Goal: Browse casually: Explore the website without a specific task or goal

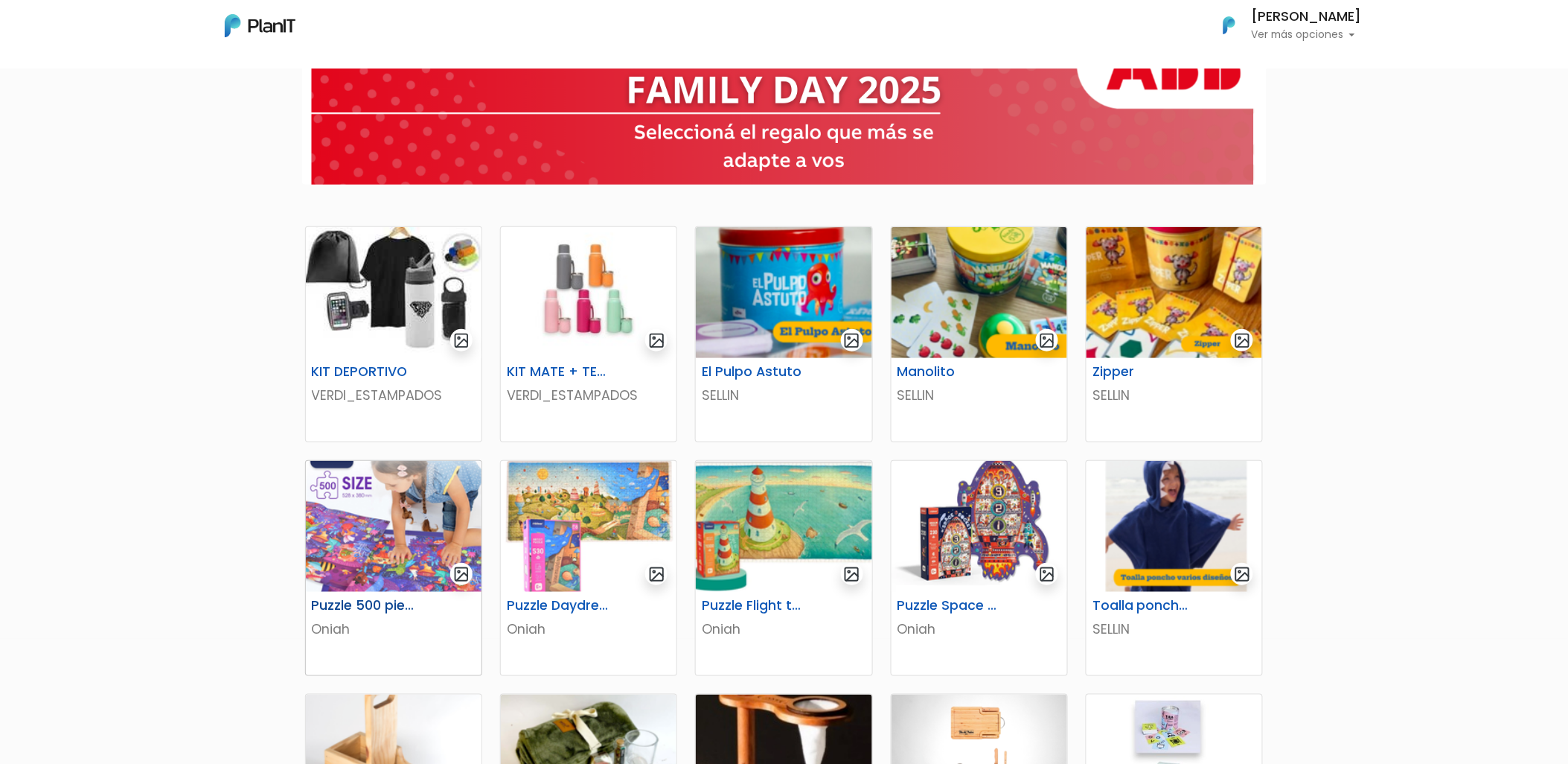
scroll to position [82, 0]
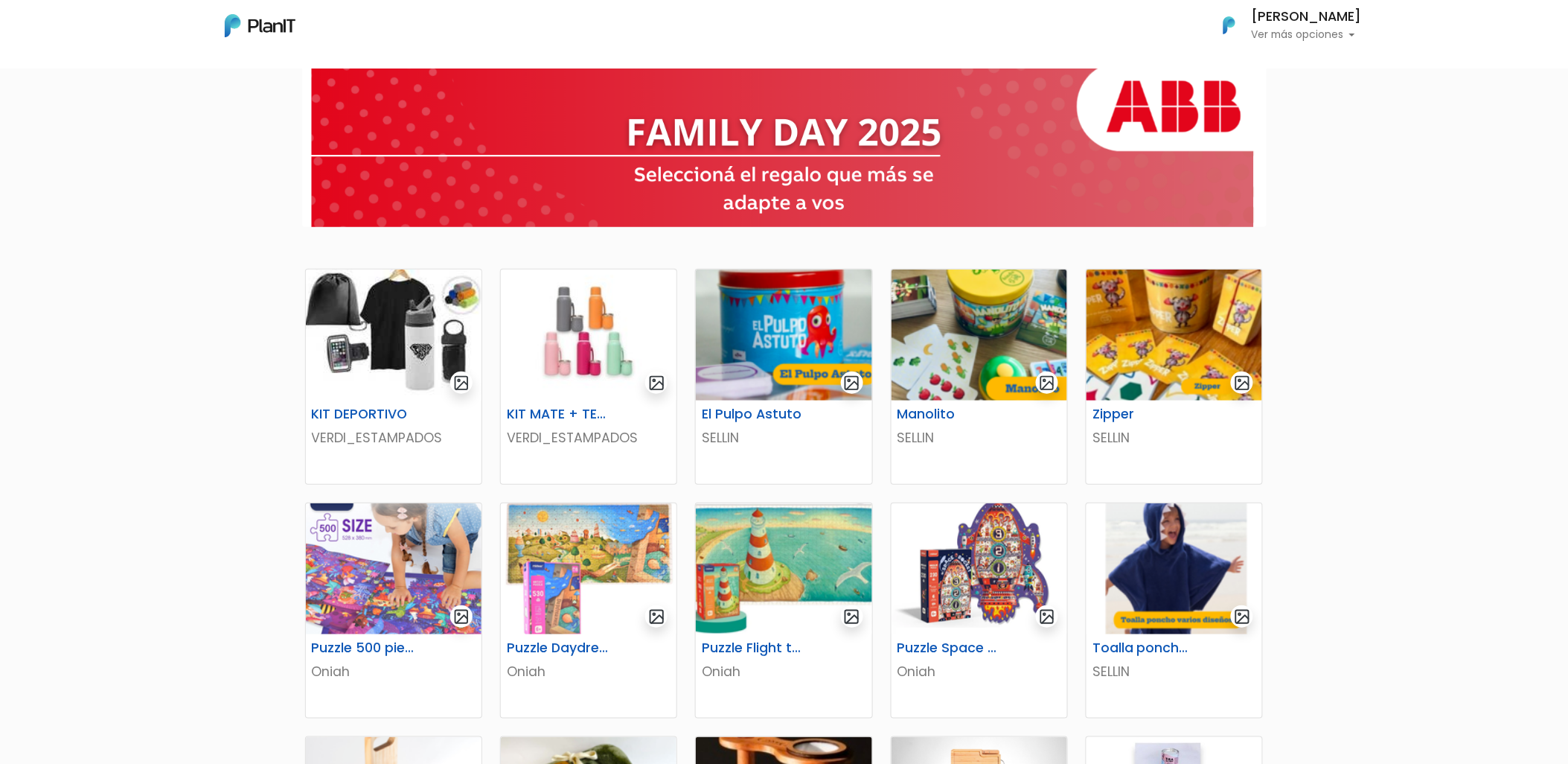
click at [189, 341] on div "KIT DEPORTIVO VERDI_ESTAMPADOS KIT MATE + TERMO VERDI_ESTAMPADOS El Pulpo Astut…" at bounding box center [784, 756] width 1568 height 1454
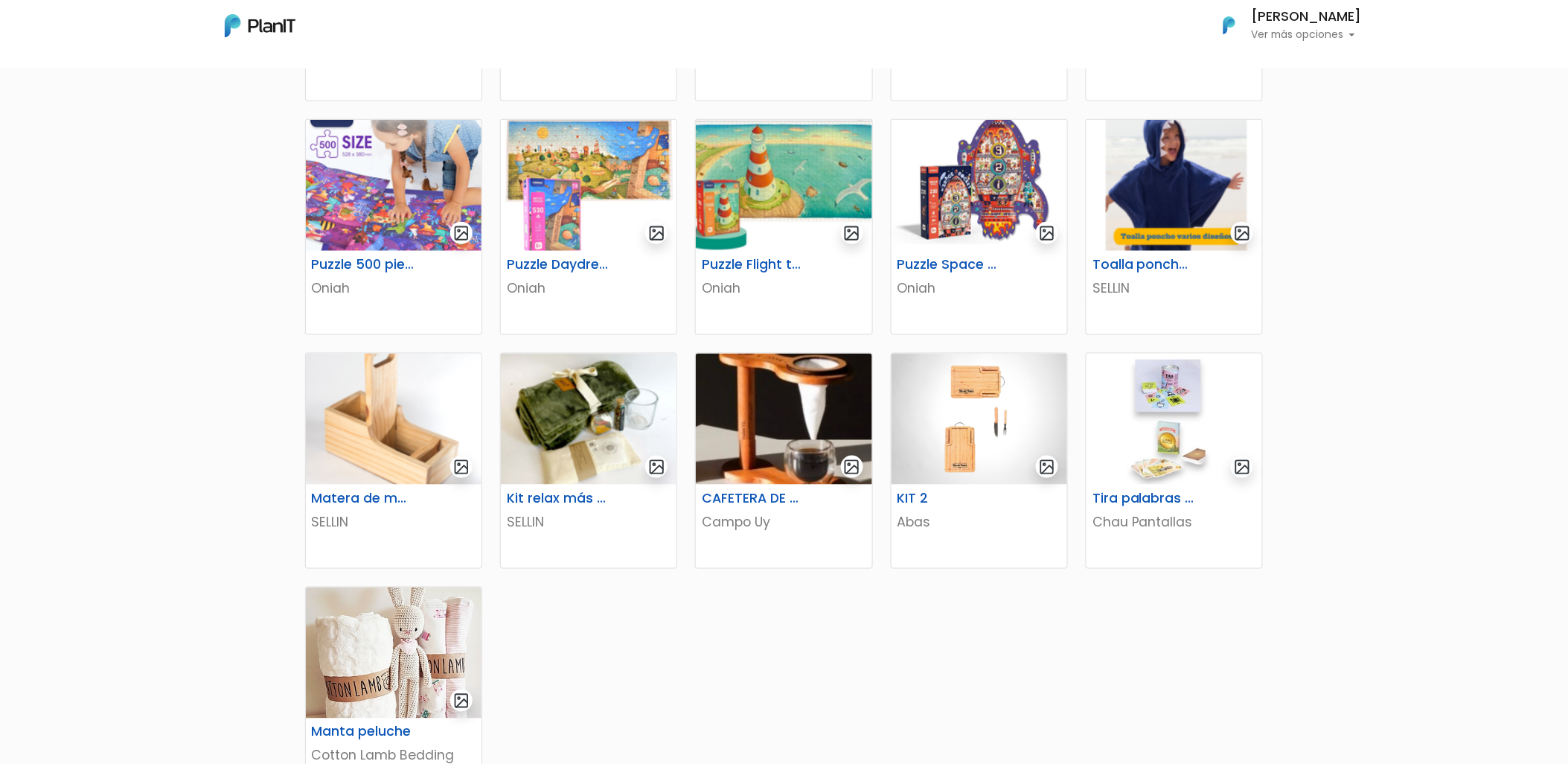
scroll to position [496, 0]
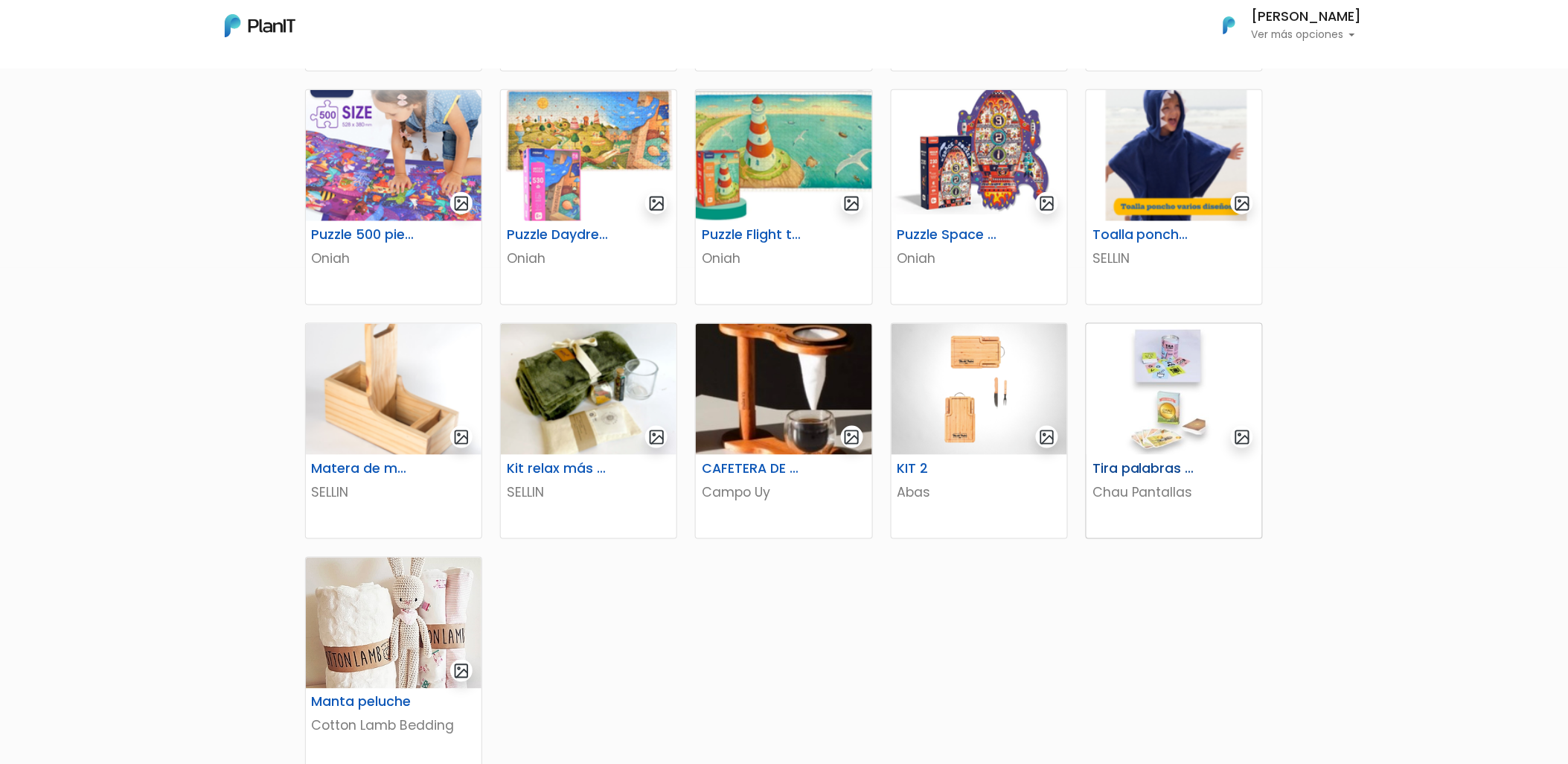
click at [1159, 399] on img at bounding box center [1174, 389] width 176 height 131
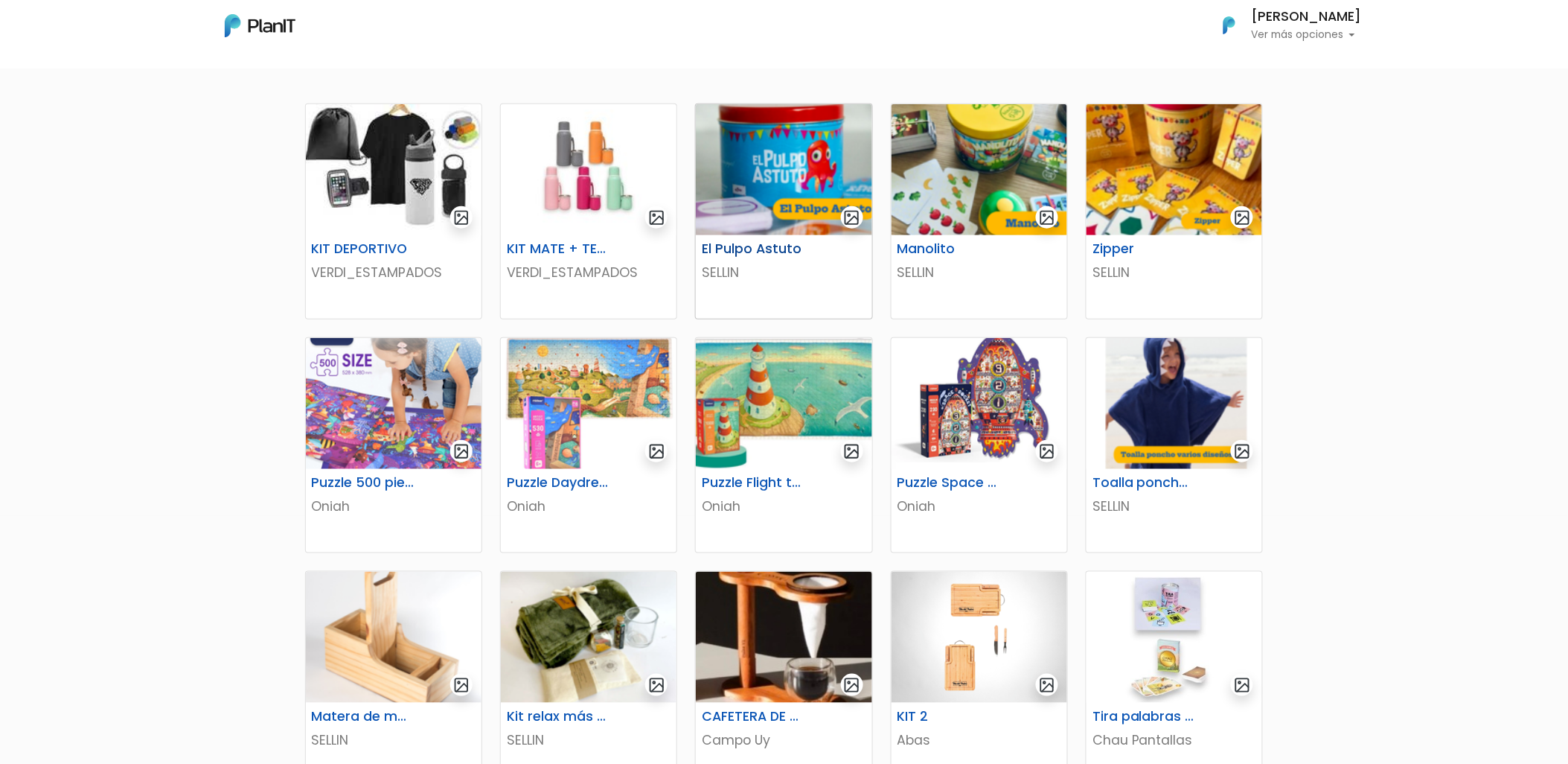
click at [786, 176] on img at bounding box center [783, 169] width 176 height 131
click at [981, 425] on img at bounding box center [979, 403] width 176 height 131
click at [970, 182] on img at bounding box center [979, 169] width 176 height 131
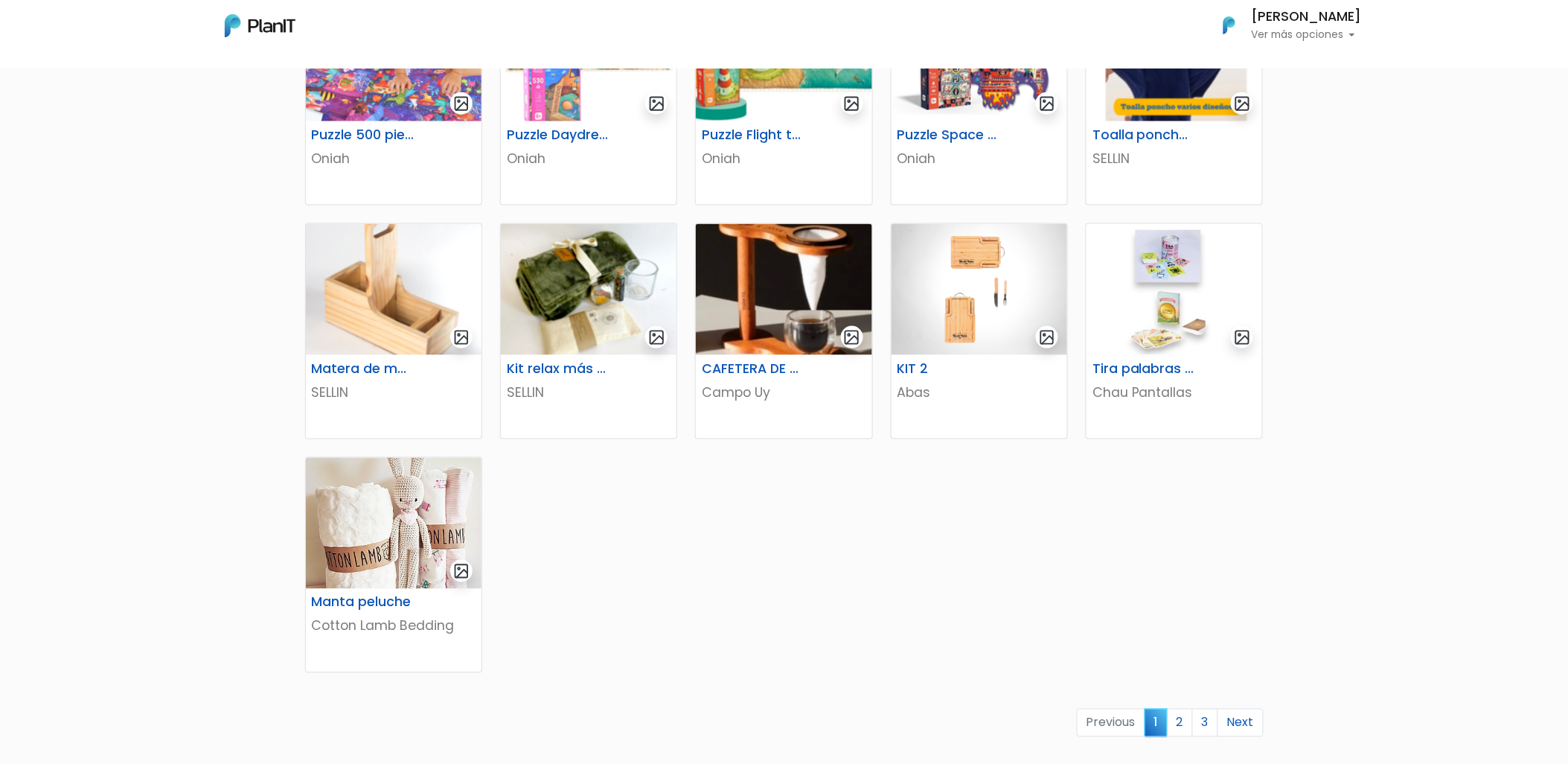
scroll to position [745, 0]
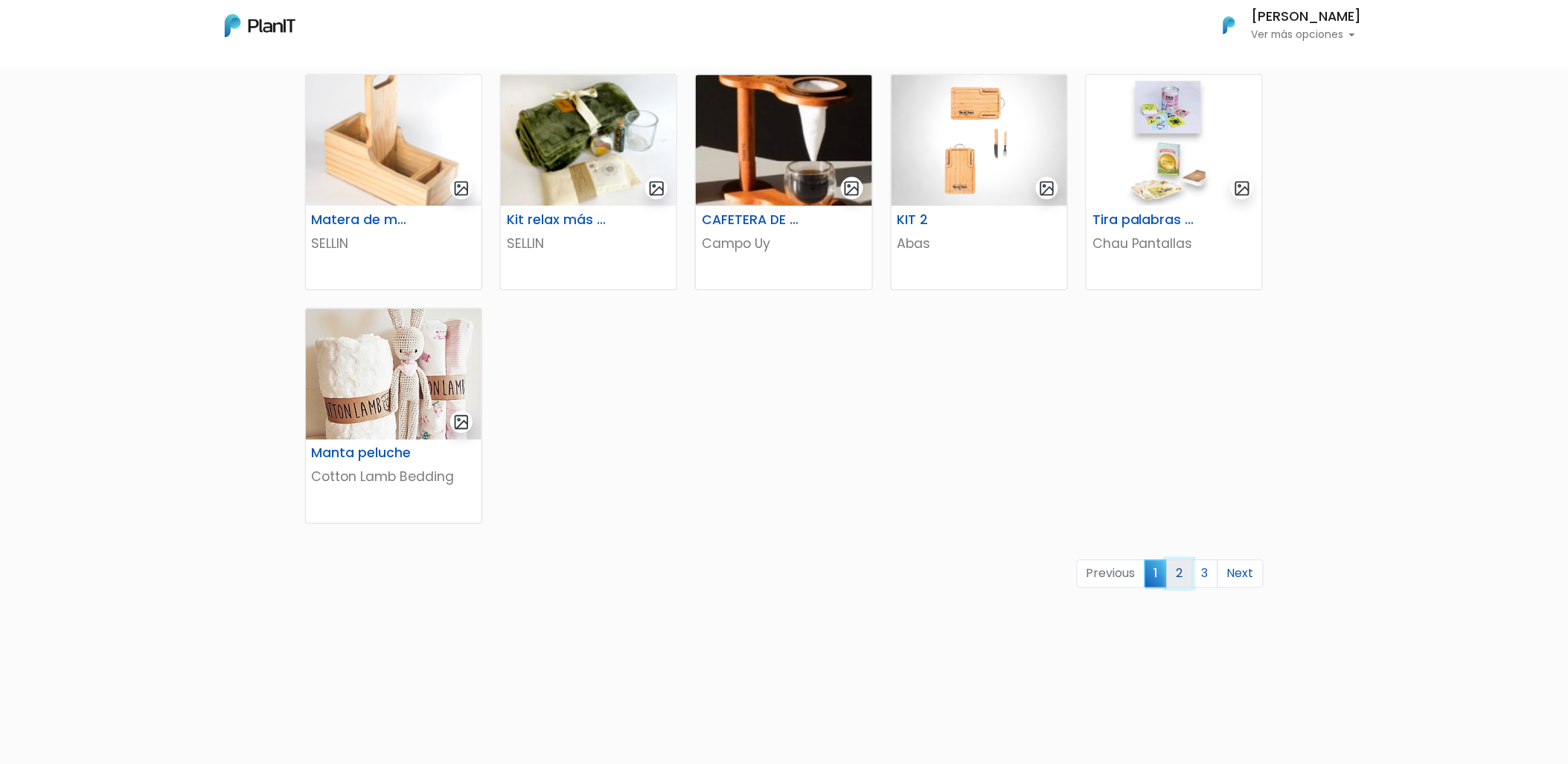
click at [1184, 575] on link "2" at bounding box center [1180, 574] width 26 height 28
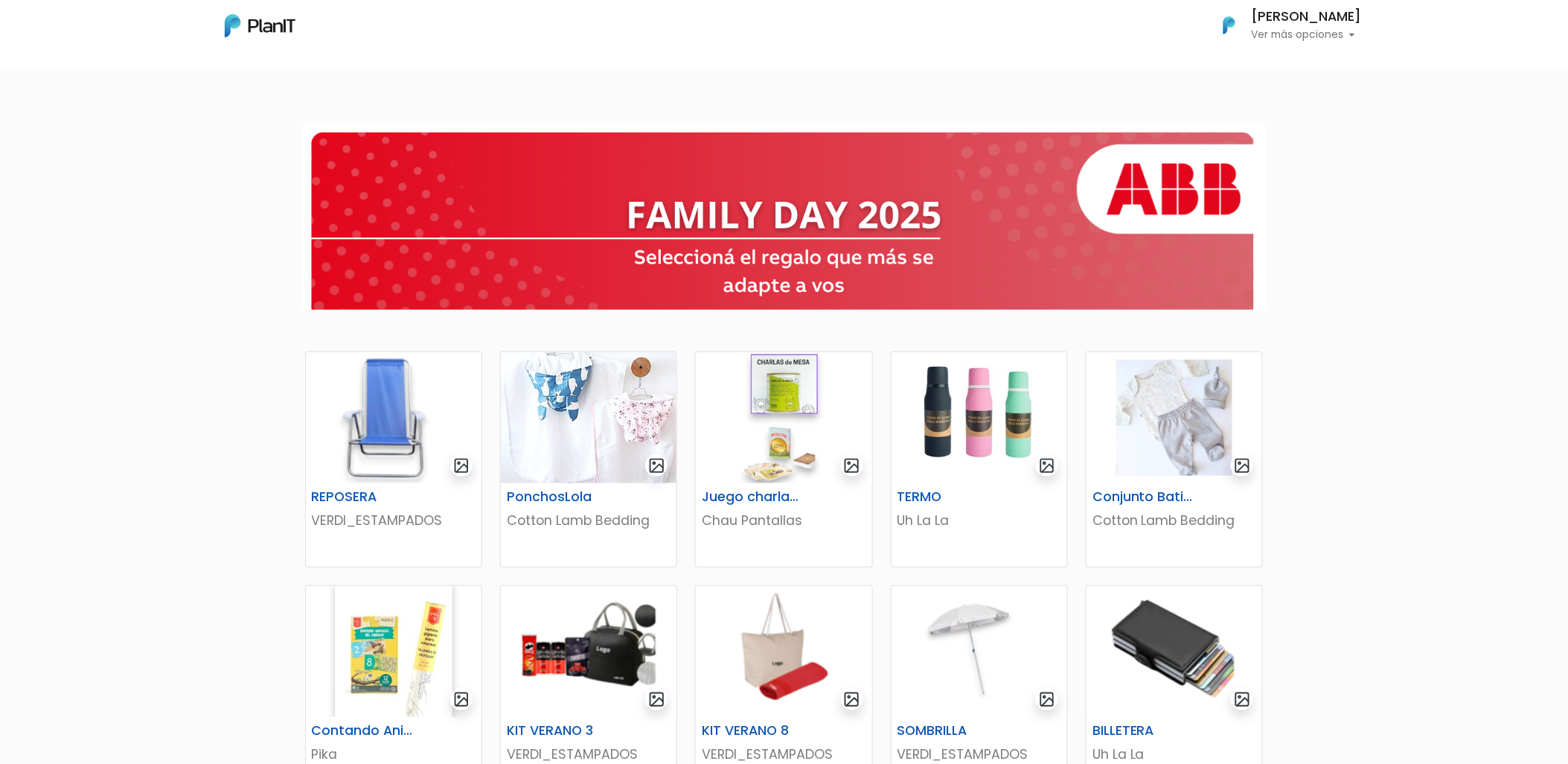
scroll to position [82, 0]
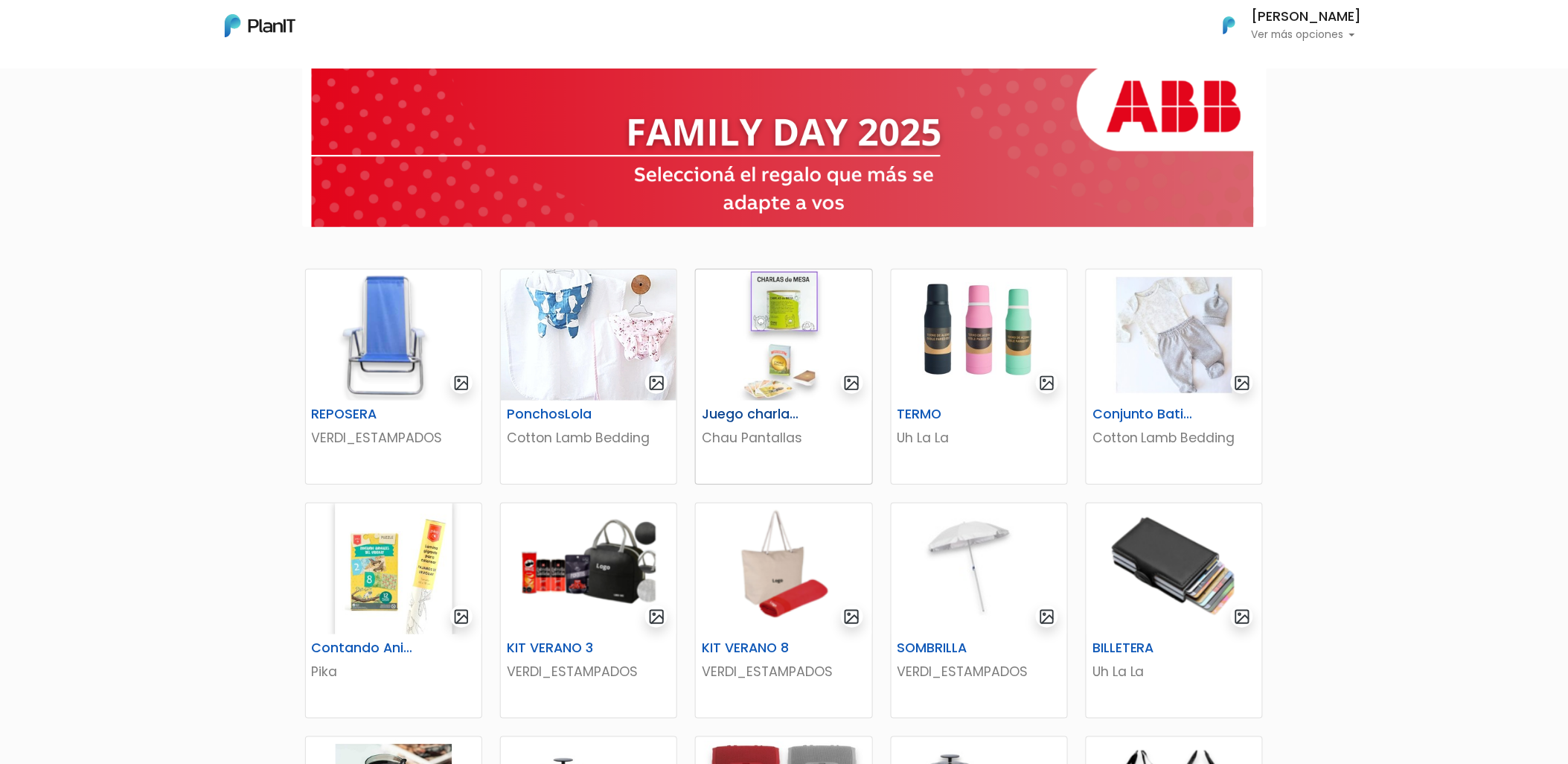
click at [769, 322] on img at bounding box center [783, 335] width 176 height 131
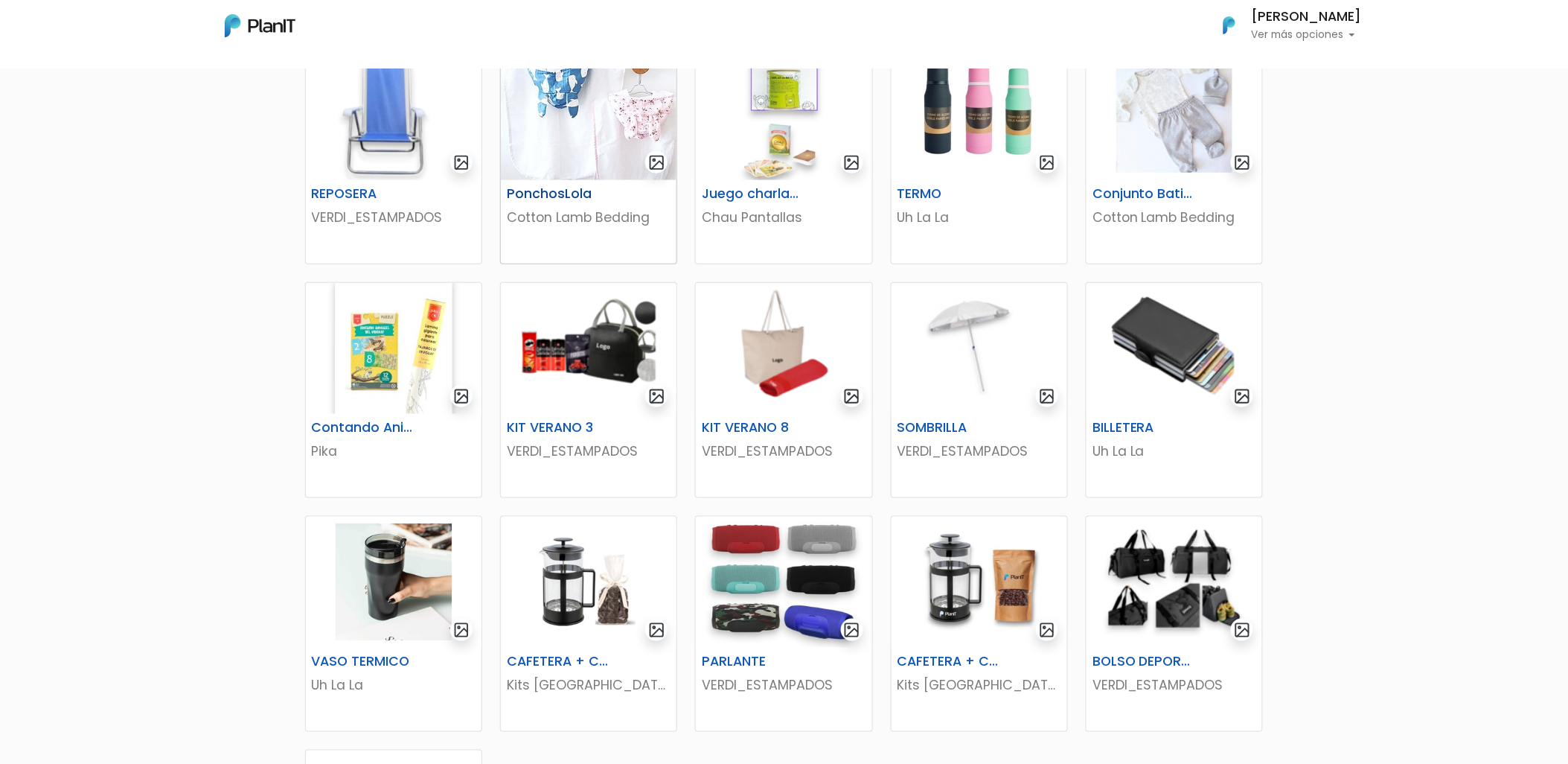
scroll to position [330, 0]
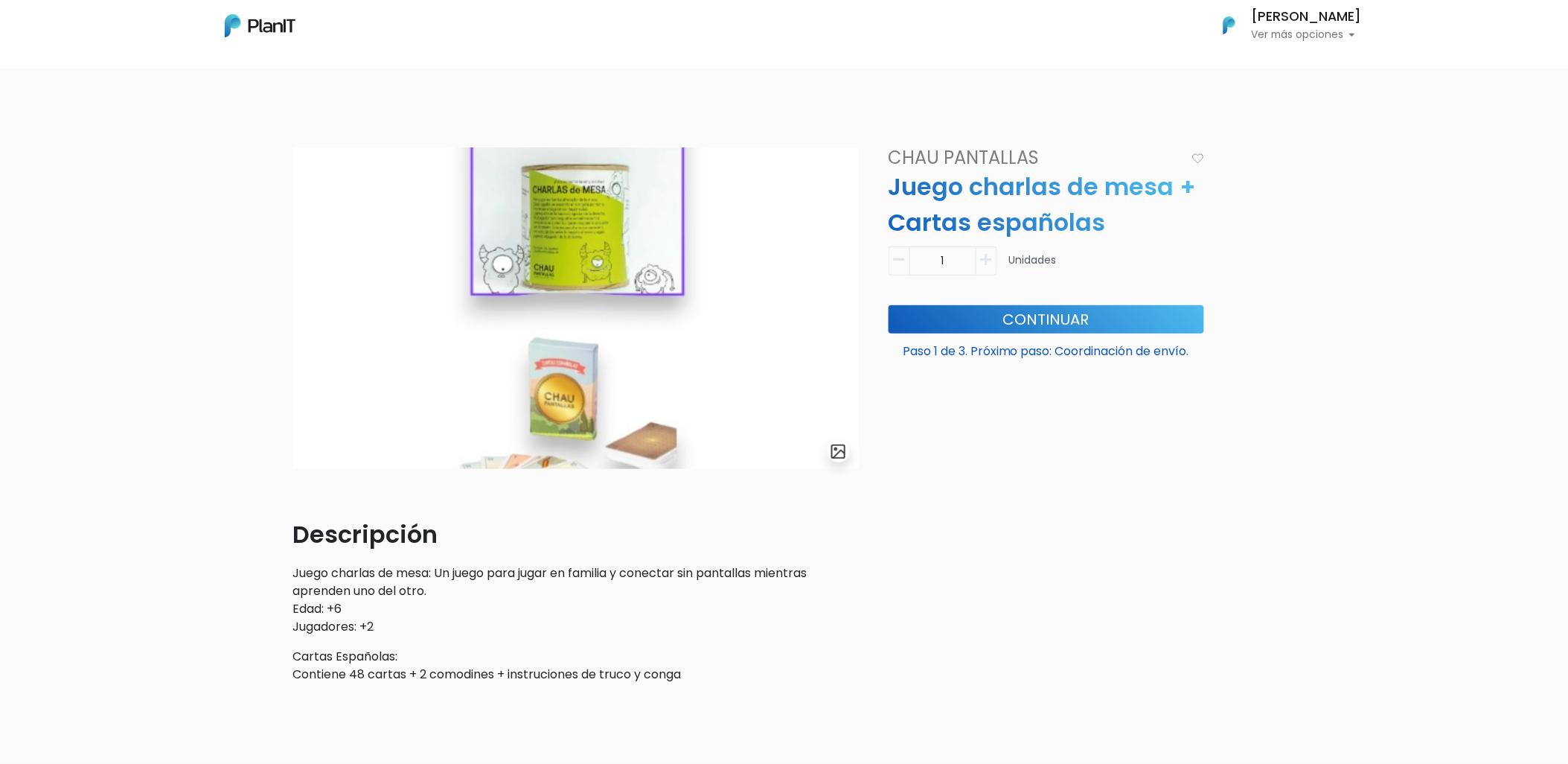
scroll to position [82, 0]
